Goal: Task Accomplishment & Management: Manage account settings

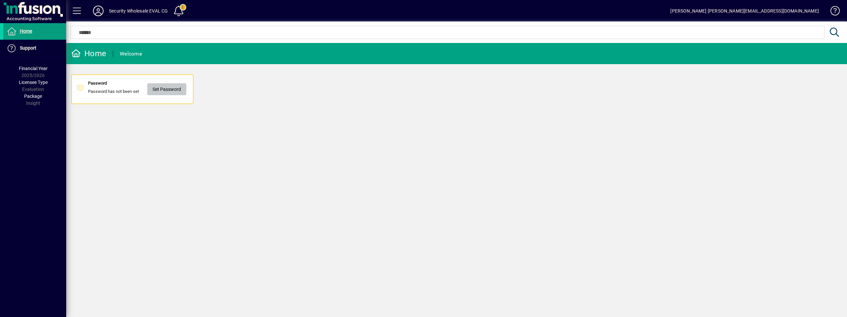
click at [169, 89] on span "Set Password" at bounding box center [166, 89] width 28 height 11
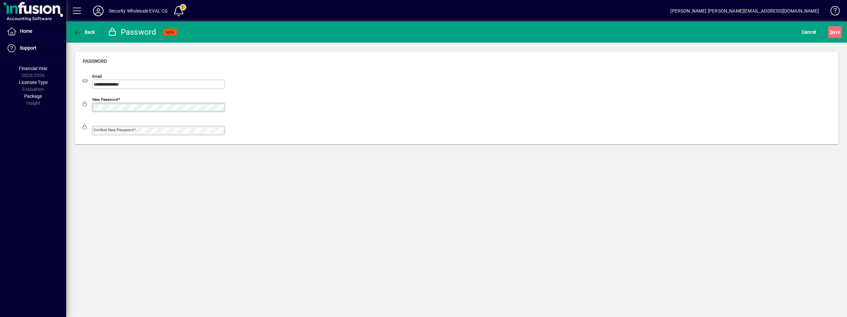
click at [104, 129] on mat-label "Confirm new password" at bounding box center [114, 130] width 40 height 5
click at [97, 152] on div "**********" at bounding box center [456, 98] width 781 height 110
click at [834, 31] on span "S ave" at bounding box center [835, 32] width 10 height 11
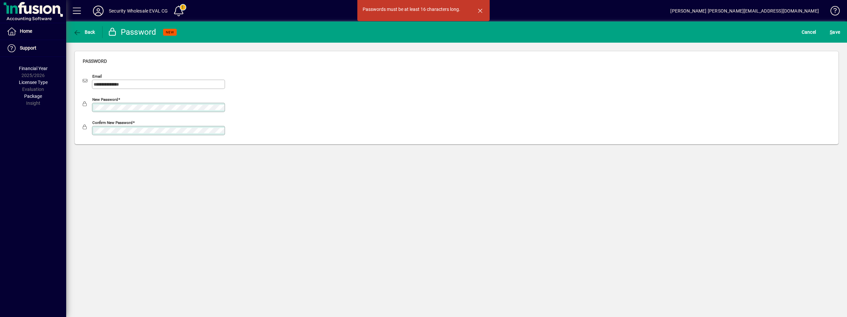
click at [632, 95] on div "New password" at bounding box center [457, 106] width 748 height 23
click at [835, 32] on span "S ave" at bounding box center [835, 32] width 10 height 11
click at [57, 106] on mat-drawer-container "**********" at bounding box center [423, 158] width 847 height 317
drag, startPoint x: 424, startPoint y: 109, endPoint x: 450, endPoint y: 103, distance: 26.6
click at [426, 109] on div "New password" at bounding box center [457, 106] width 748 height 23
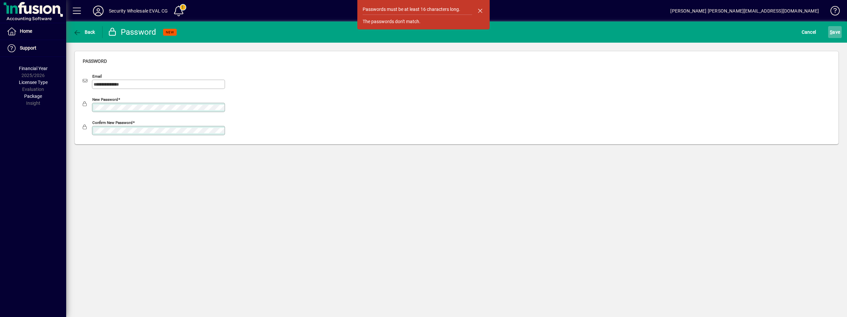
click at [834, 30] on span "S ave" at bounding box center [835, 32] width 10 height 11
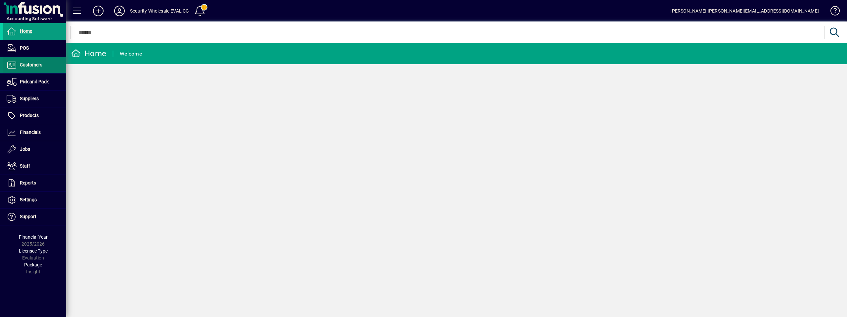
click at [41, 64] on span "Customers" at bounding box center [31, 64] width 22 height 5
